Goal: Task Accomplishment & Management: Manage account settings

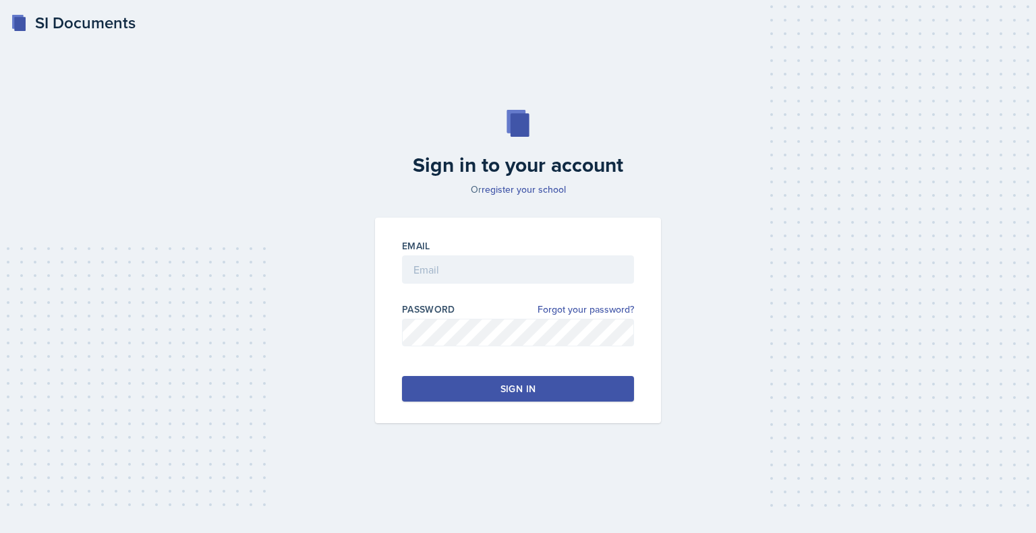
click at [440, 265] on input "email" at bounding box center [518, 270] width 232 height 28
type input "shahj7@gator.uhd.edu"
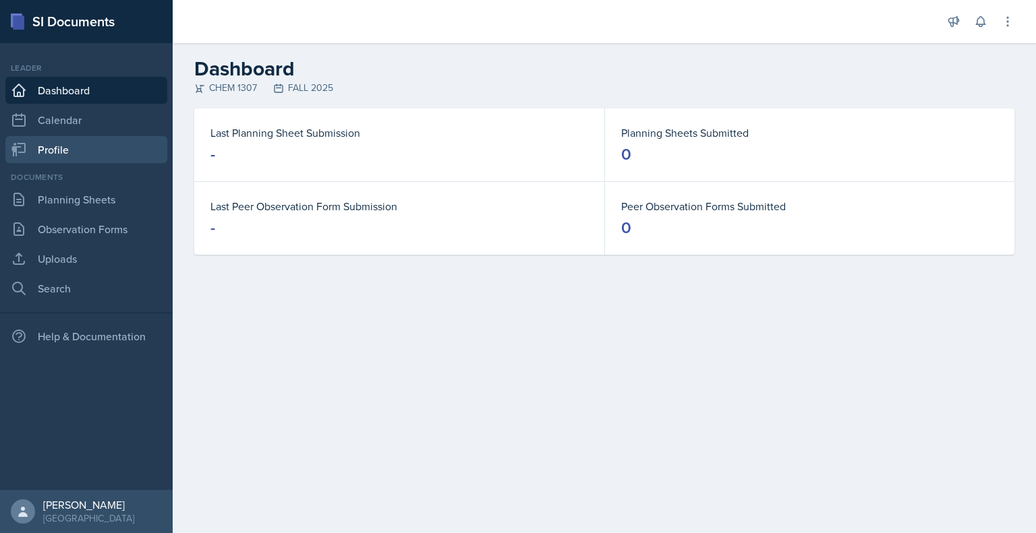
click at [90, 140] on link "Profile" at bounding box center [86, 149] width 162 height 27
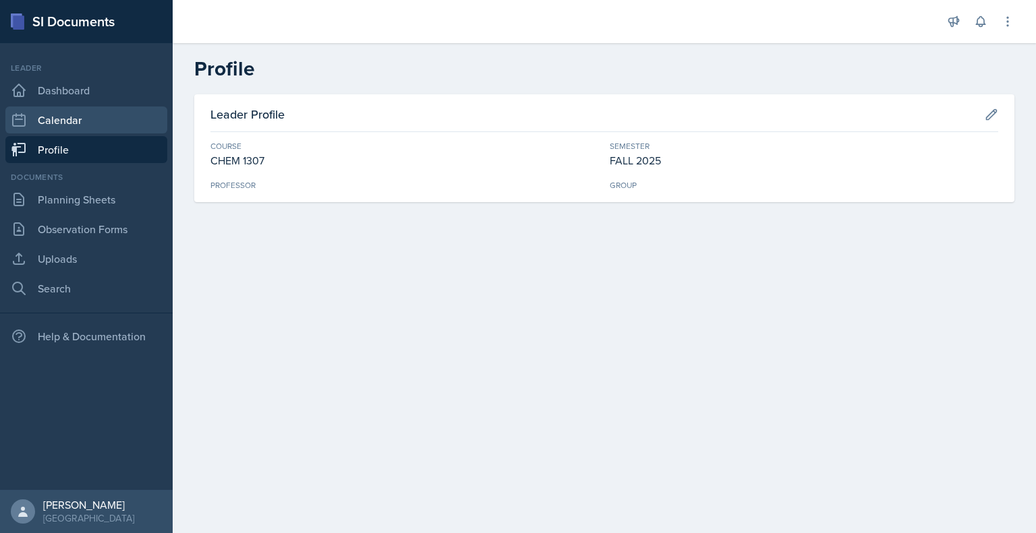
click at [80, 117] on link "Calendar" at bounding box center [86, 120] width 162 height 27
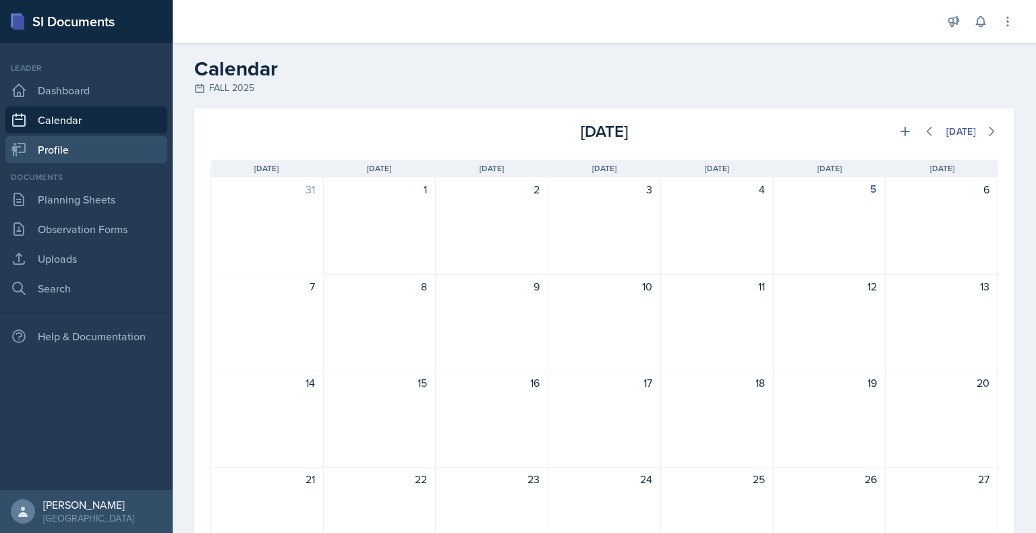
click at [89, 146] on link "Profile" at bounding box center [86, 149] width 162 height 27
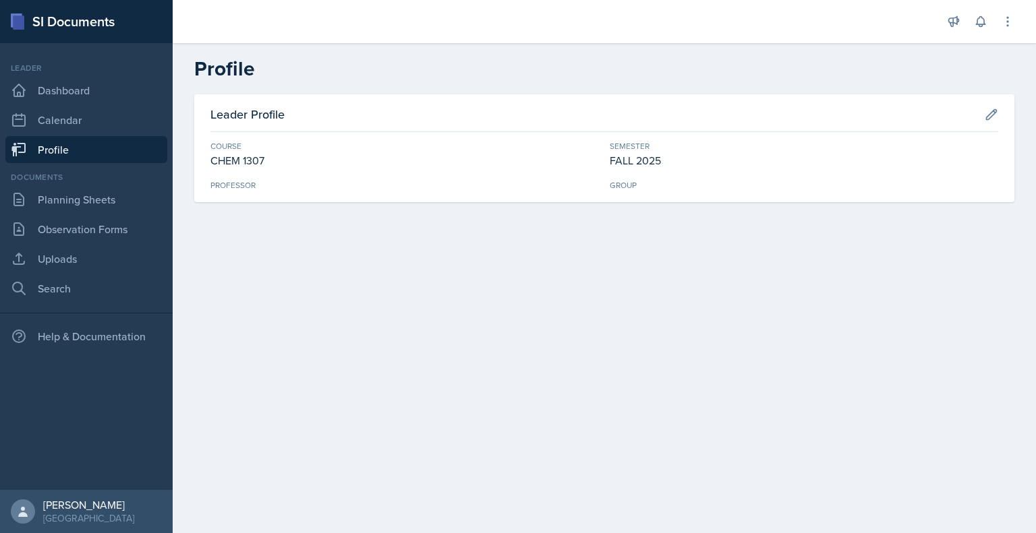
click at [256, 169] on div "Course CHEM 1307 Semester FALL 2025 Professor Group" at bounding box center [603, 165] width 787 height 51
click at [265, 204] on div "Leader Profile Course CHEM 1307 Semester FALL 2025 Professor Group" at bounding box center [604, 164] width 863 height 140
click at [256, 186] on div "Professor" at bounding box center [404, 185] width 388 height 12
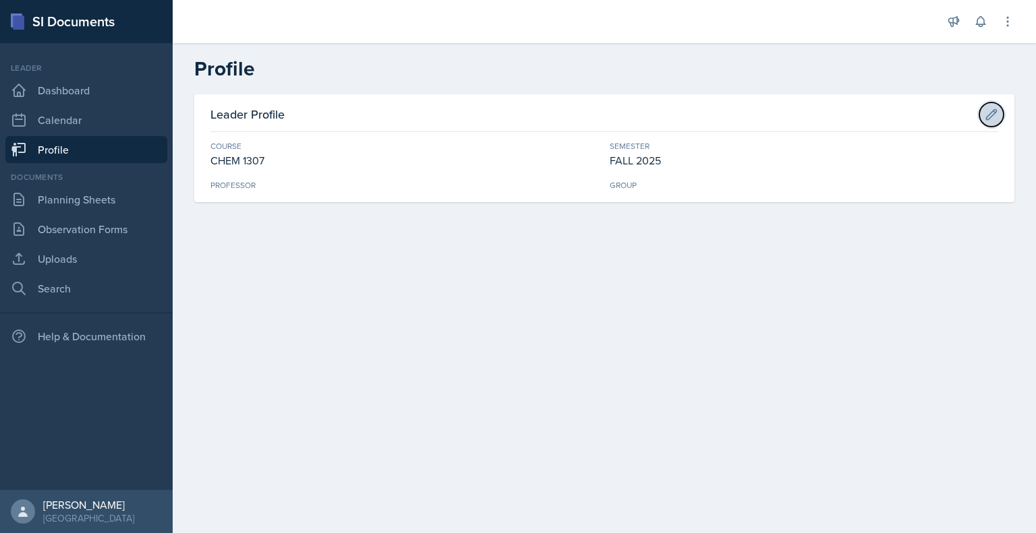
click at [991, 114] on icon at bounding box center [990, 114] width 13 height 13
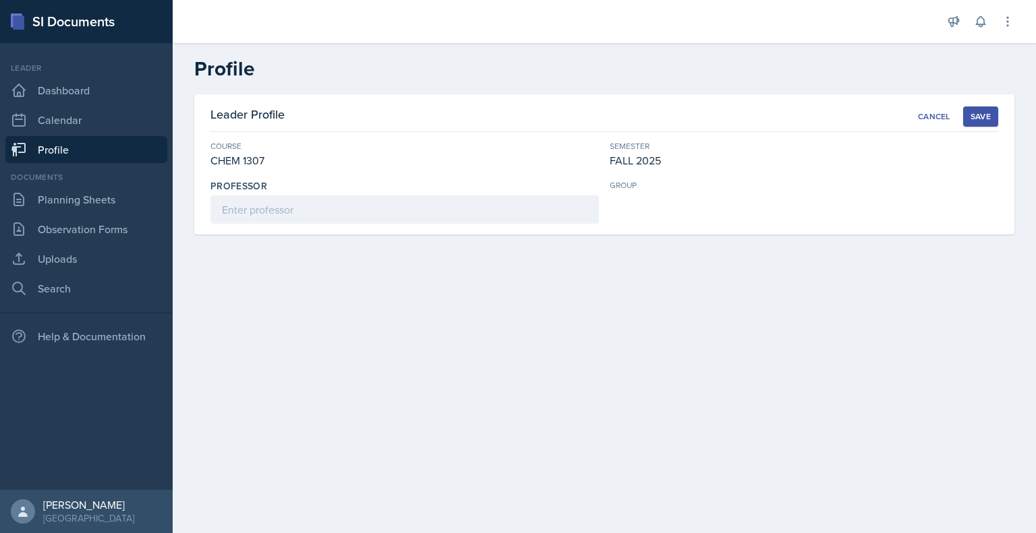
click at [264, 159] on div "CHEM 1307" at bounding box center [404, 160] width 388 height 16
drag, startPoint x: 264, startPoint y: 159, endPoint x: 677, endPoint y: 141, distance: 413.0
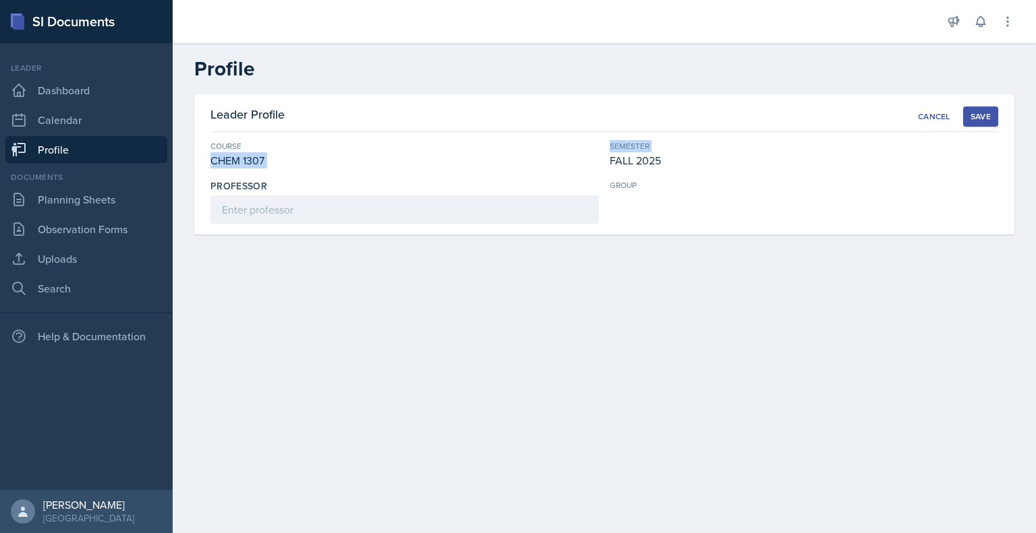
click at [677, 141] on div "Course CHEM 1307 Semester FALL 2025 Professor group" at bounding box center [603, 182] width 787 height 84
click at [475, 212] on input at bounding box center [404, 210] width 388 height 28
type input "Dr. Lydia St Hill"
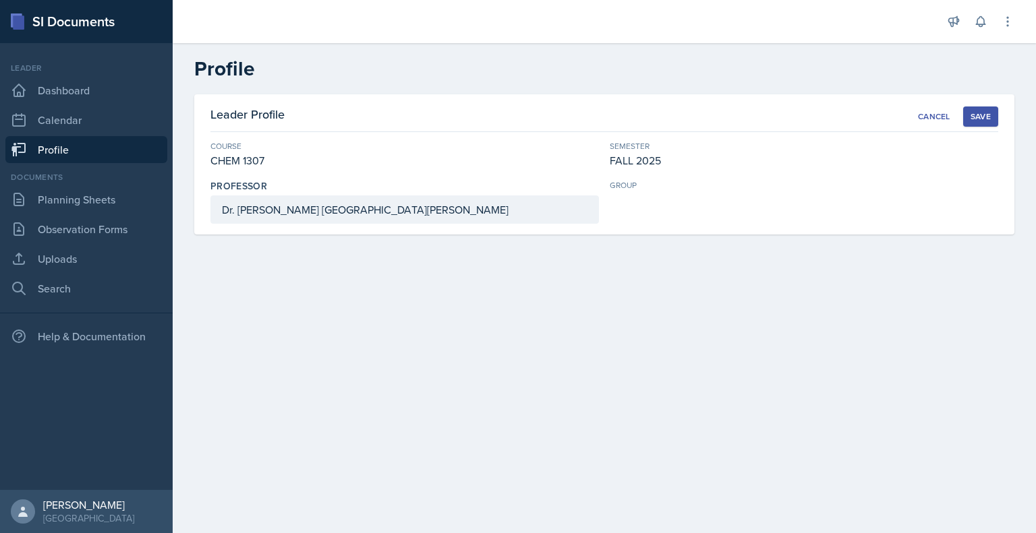
click at [473, 275] on main "Profile Leader Profile Cancel Save Course CHEM 1307 Semester FALL 2025 Professo…" at bounding box center [604, 288] width 863 height 490
click at [250, 157] on div "CHEM 1307" at bounding box center [404, 160] width 388 height 16
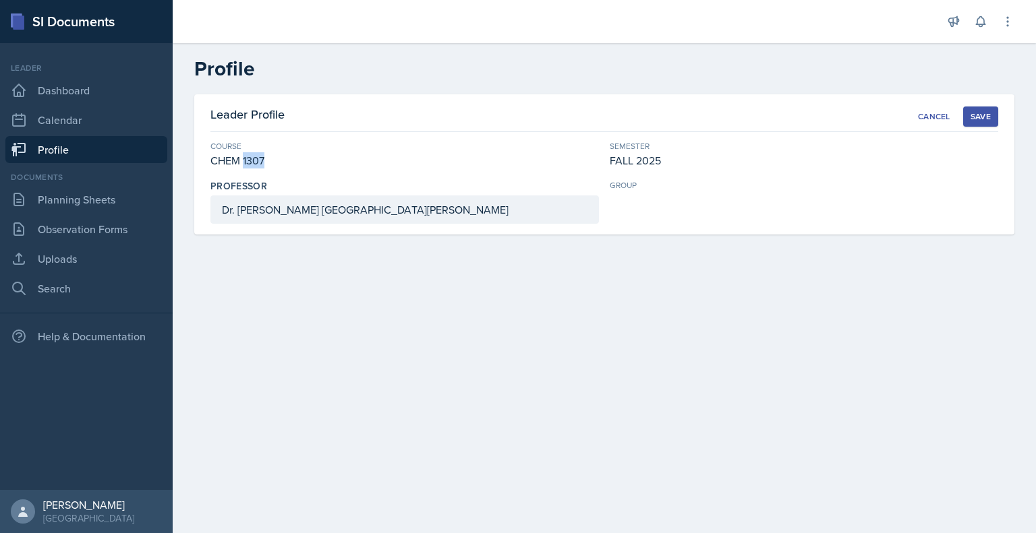
click at [250, 157] on div "CHEM 1307" at bounding box center [404, 160] width 388 height 16
click at [990, 119] on div "Save" at bounding box center [980, 116] width 20 height 11
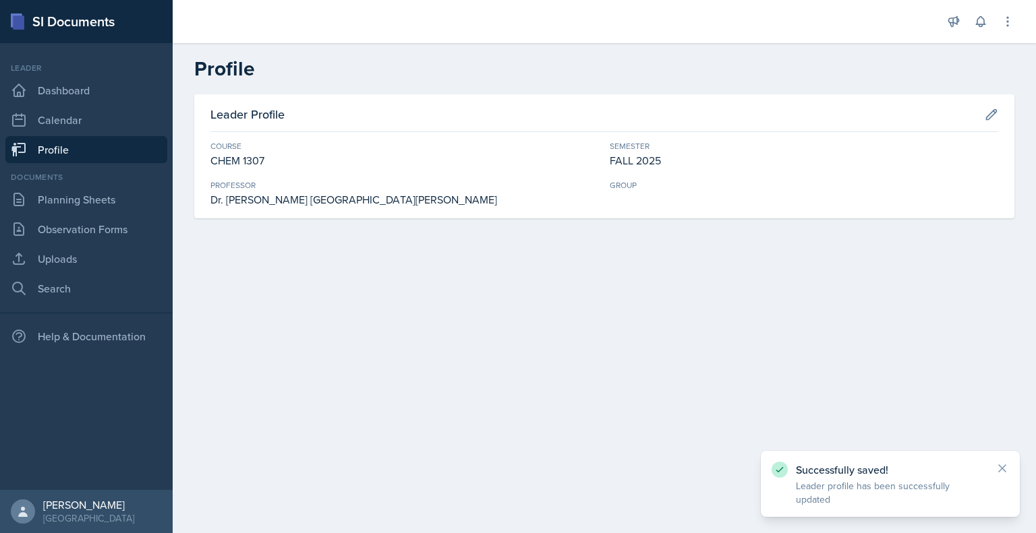
click at [296, 288] on main "Profile Leader Profile Course CHEM 1307 Semester FALL 2025 Professor Dr. Lydia …" at bounding box center [604, 288] width 863 height 490
click at [111, 210] on link "Planning Sheets" at bounding box center [86, 199] width 162 height 27
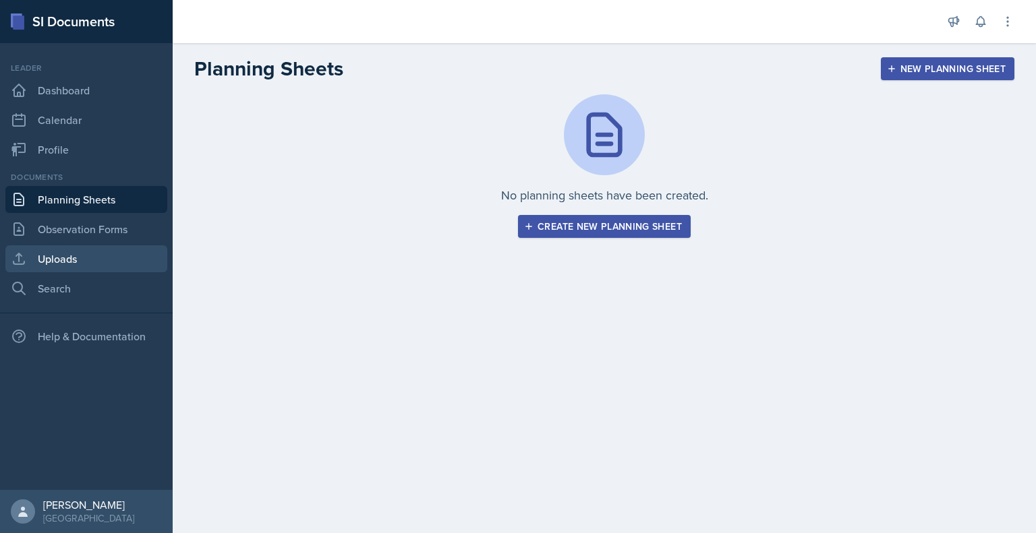
click at [71, 250] on link "Uploads" at bounding box center [86, 258] width 162 height 27
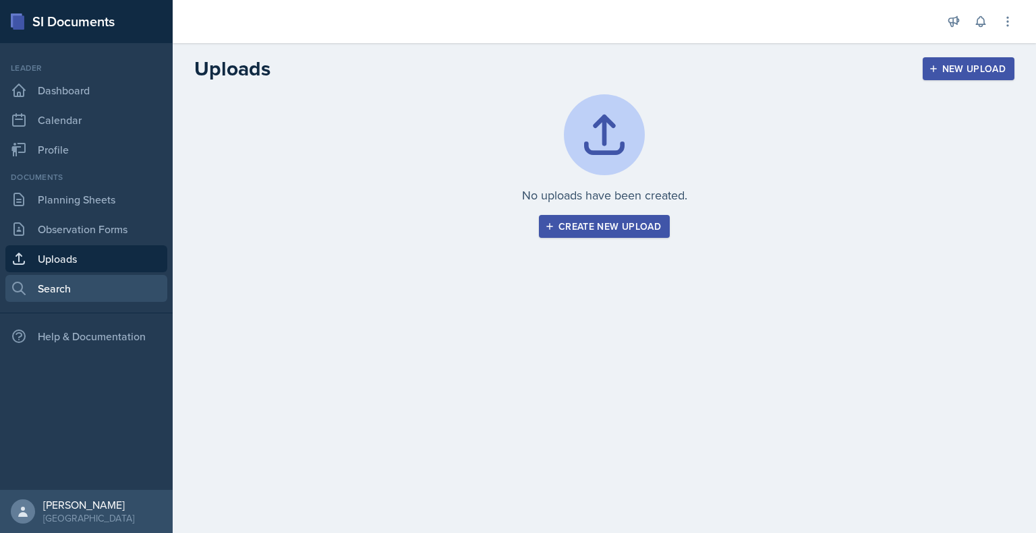
click at [81, 293] on link "Search" at bounding box center [86, 288] width 162 height 27
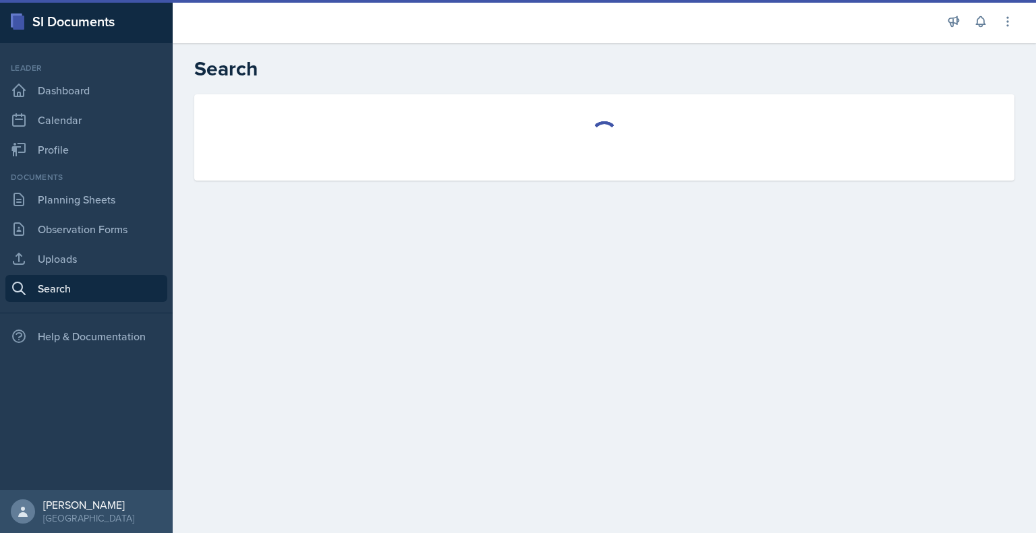
select select "all"
select select "1"
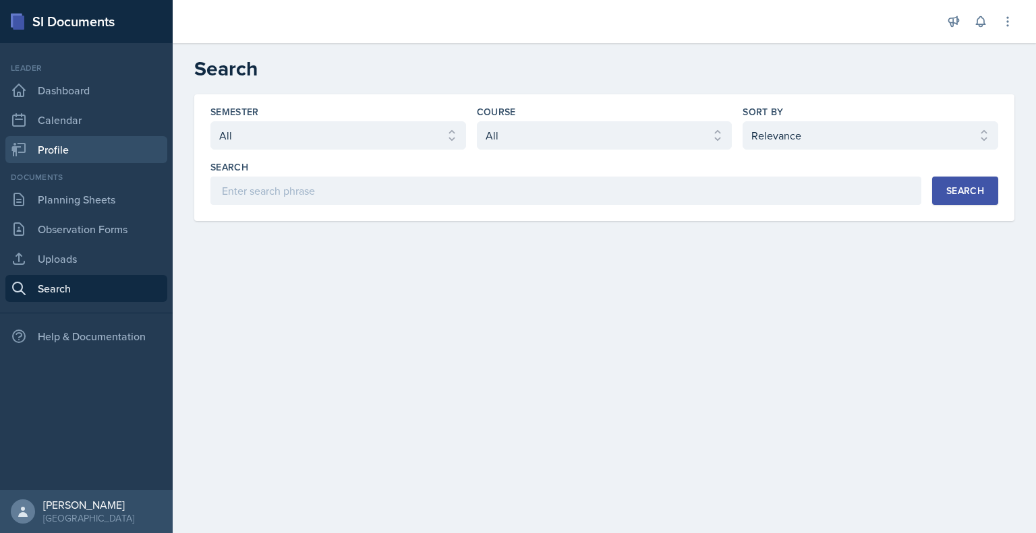
click at [80, 154] on link "Profile" at bounding box center [86, 149] width 162 height 27
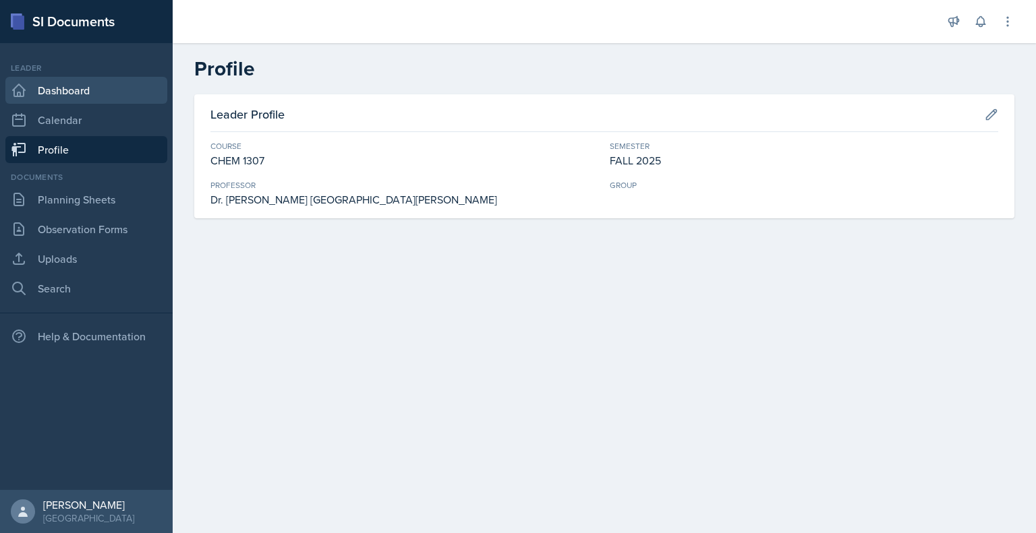
click at [77, 86] on link "Dashboard" at bounding box center [86, 90] width 162 height 27
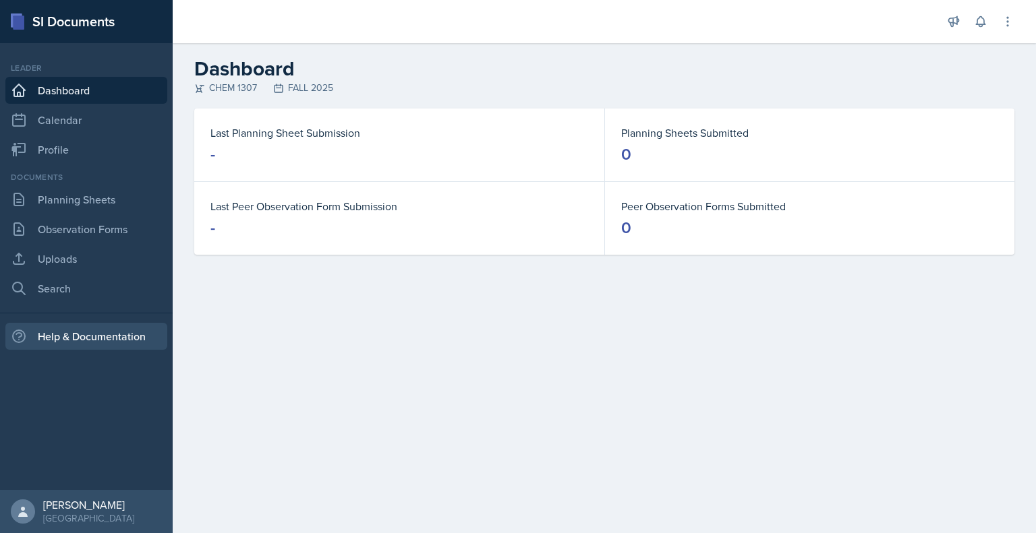
click at [102, 345] on div "Help & Documentation" at bounding box center [86, 336] width 162 height 27
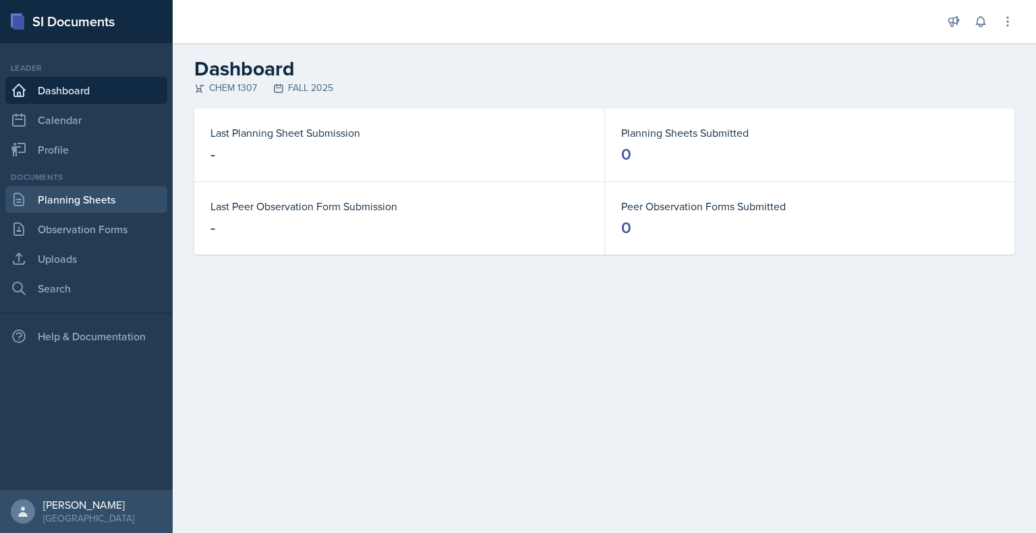
click at [93, 196] on link "Planning Sheets" at bounding box center [86, 199] width 162 height 27
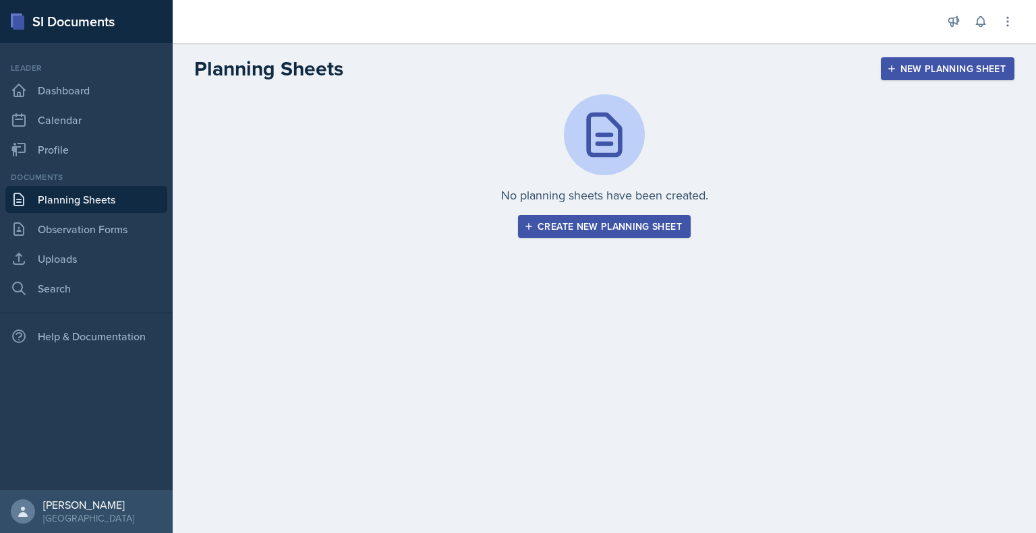
click at [518, 225] on button "Create new planning sheet" at bounding box center [604, 226] width 173 height 23
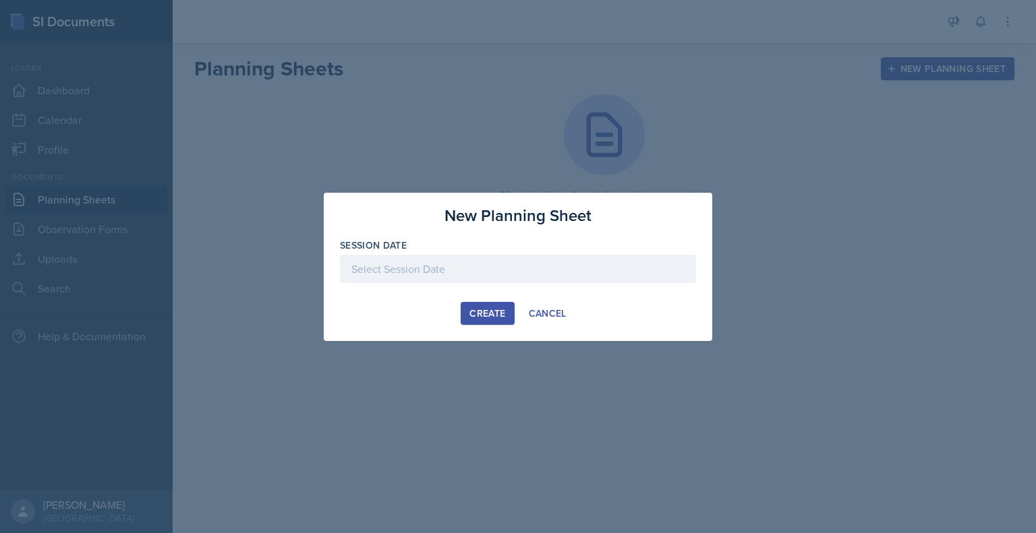
click at [449, 266] on div at bounding box center [518, 269] width 356 height 28
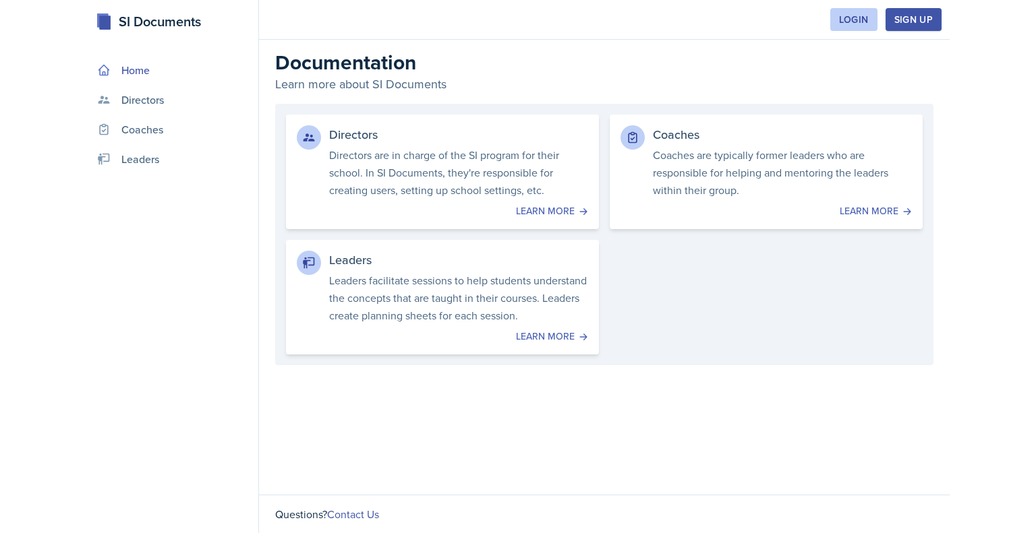
click at [166, 113] on nav "Home Directors Coaches Leaders" at bounding box center [172, 288] width 172 height 490
click at [162, 107] on link "Directors" at bounding box center [172, 99] width 161 height 27
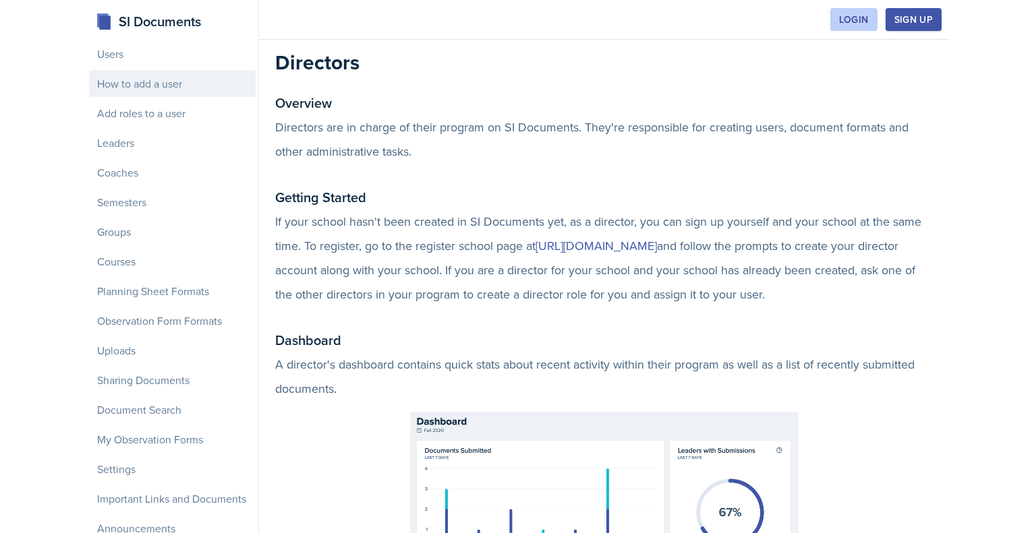
scroll to position [237, 0]
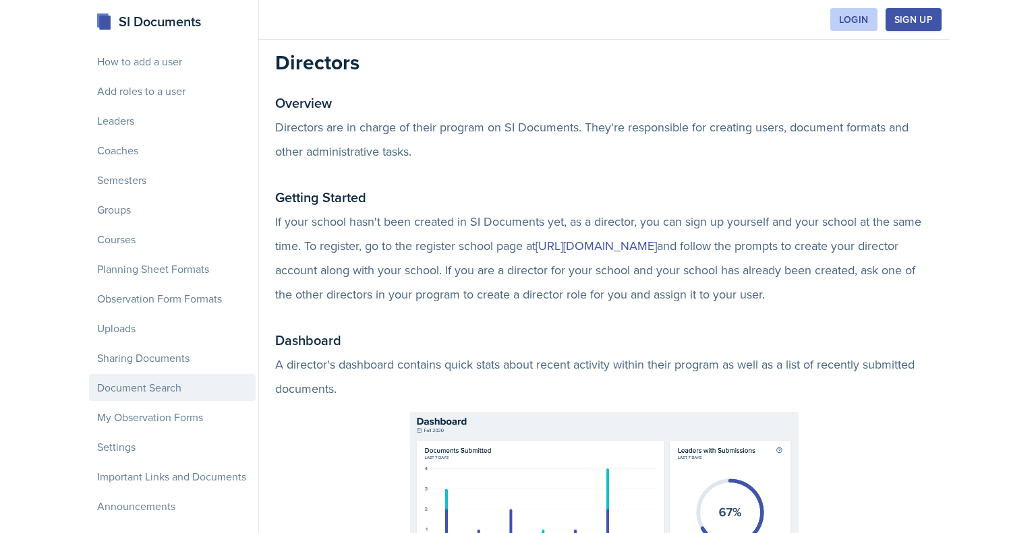
click at [161, 380] on div "Document Search" at bounding box center [172, 387] width 167 height 27
